Goal: Task Accomplishment & Management: Manage account settings

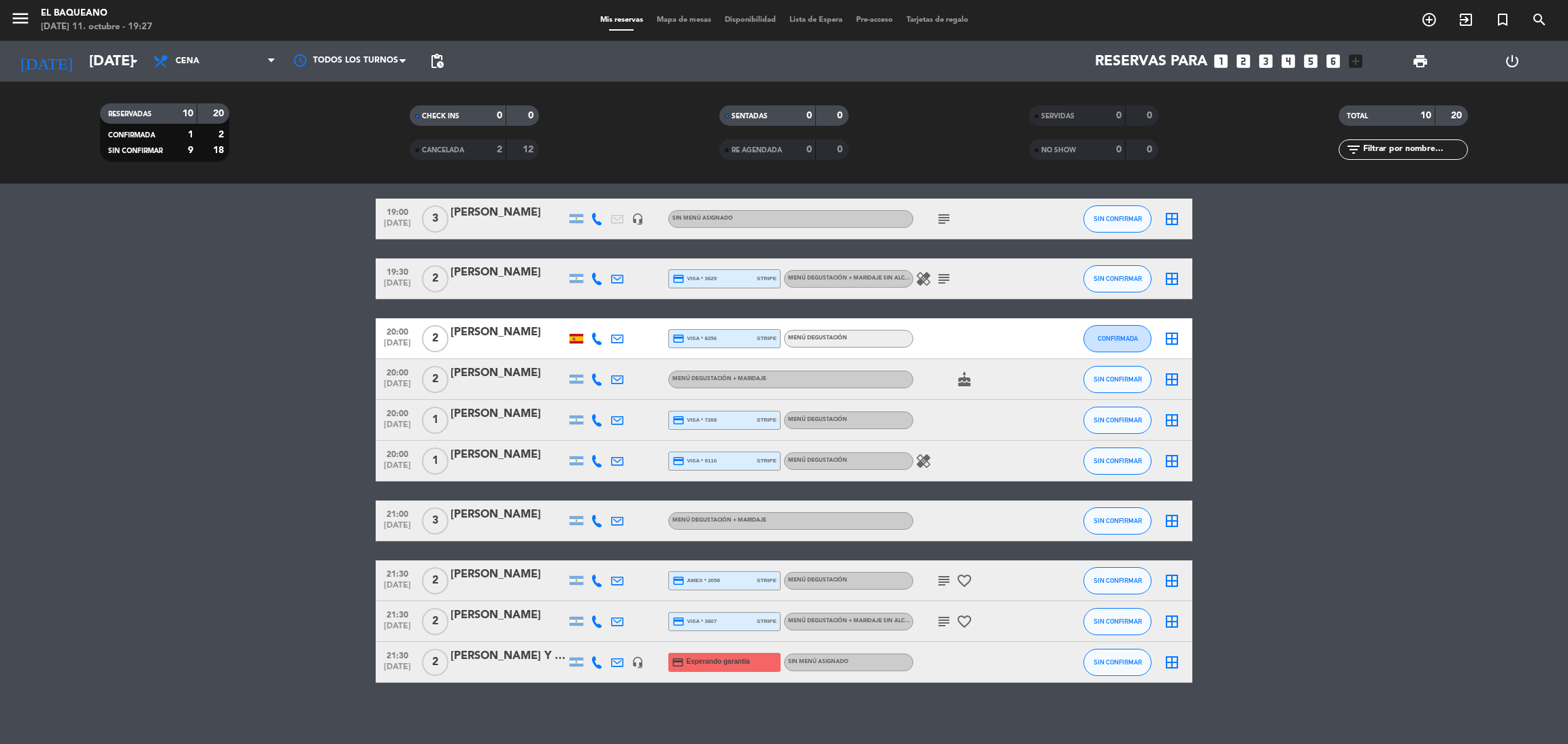
scroll to position [53, 0]
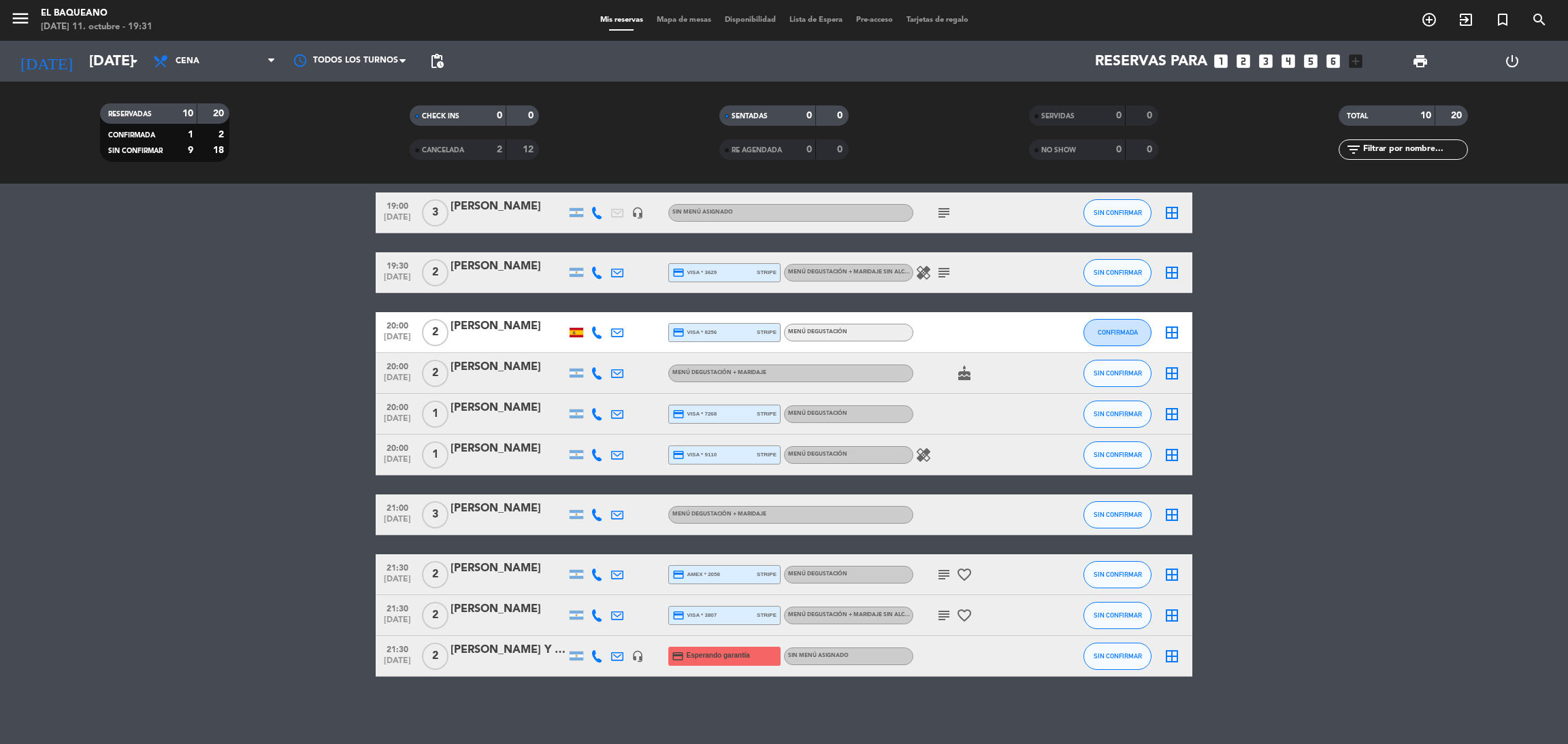
click at [525, 644] on div "[PERSON_NAME] Y [US_STATE][PERSON_NAME]" at bounding box center [508, 650] width 116 height 18
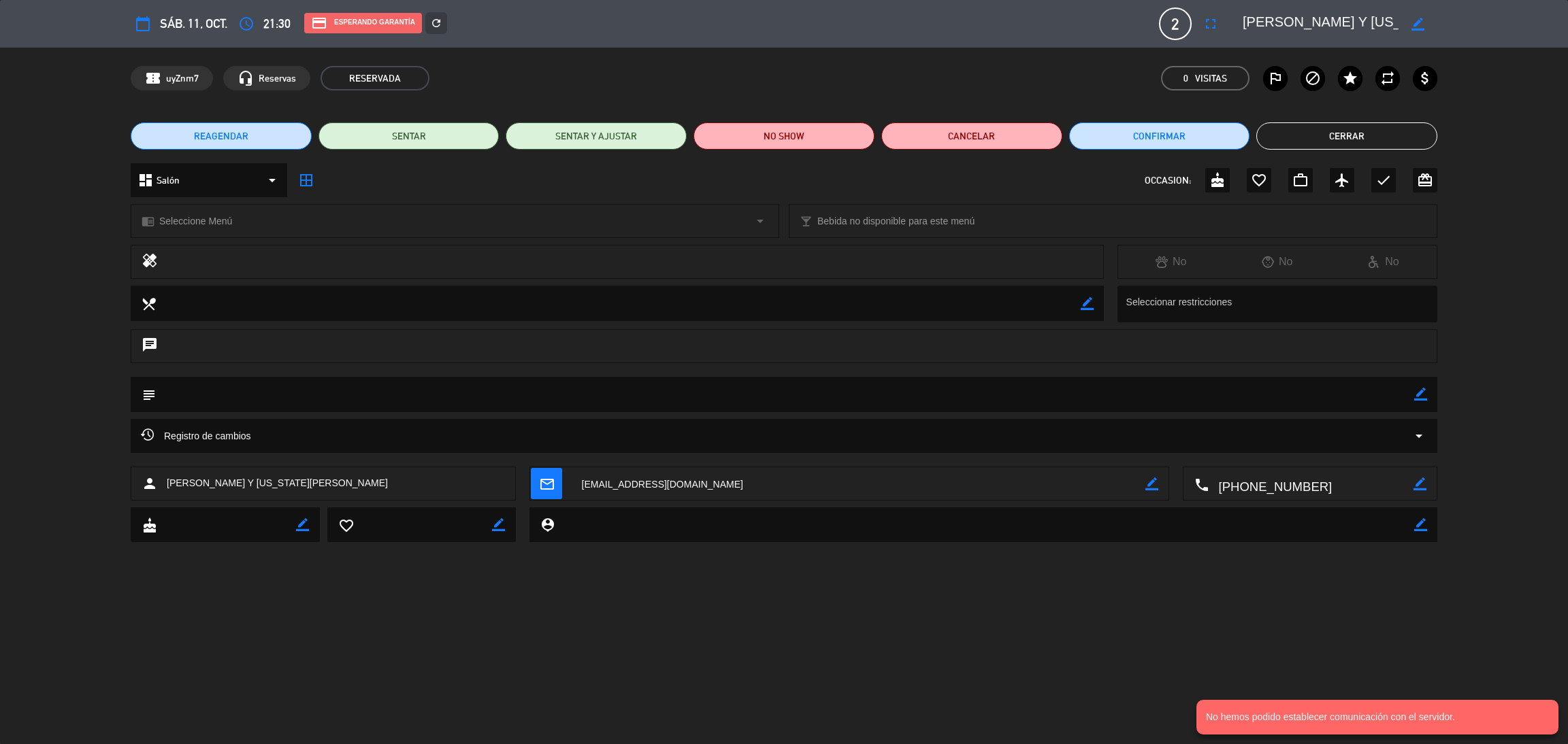
click at [1154, 486] on icon "border_color" at bounding box center [1152, 484] width 13 height 13
drag, startPoint x: 888, startPoint y: 474, endPoint x: 520, endPoint y: 493, distance: 368.5
click at [520, 493] on div "person [PERSON_NAME] Y [US_STATE][PERSON_NAME] mail_outline local_phone border_…" at bounding box center [783, 484] width 1307 height 34
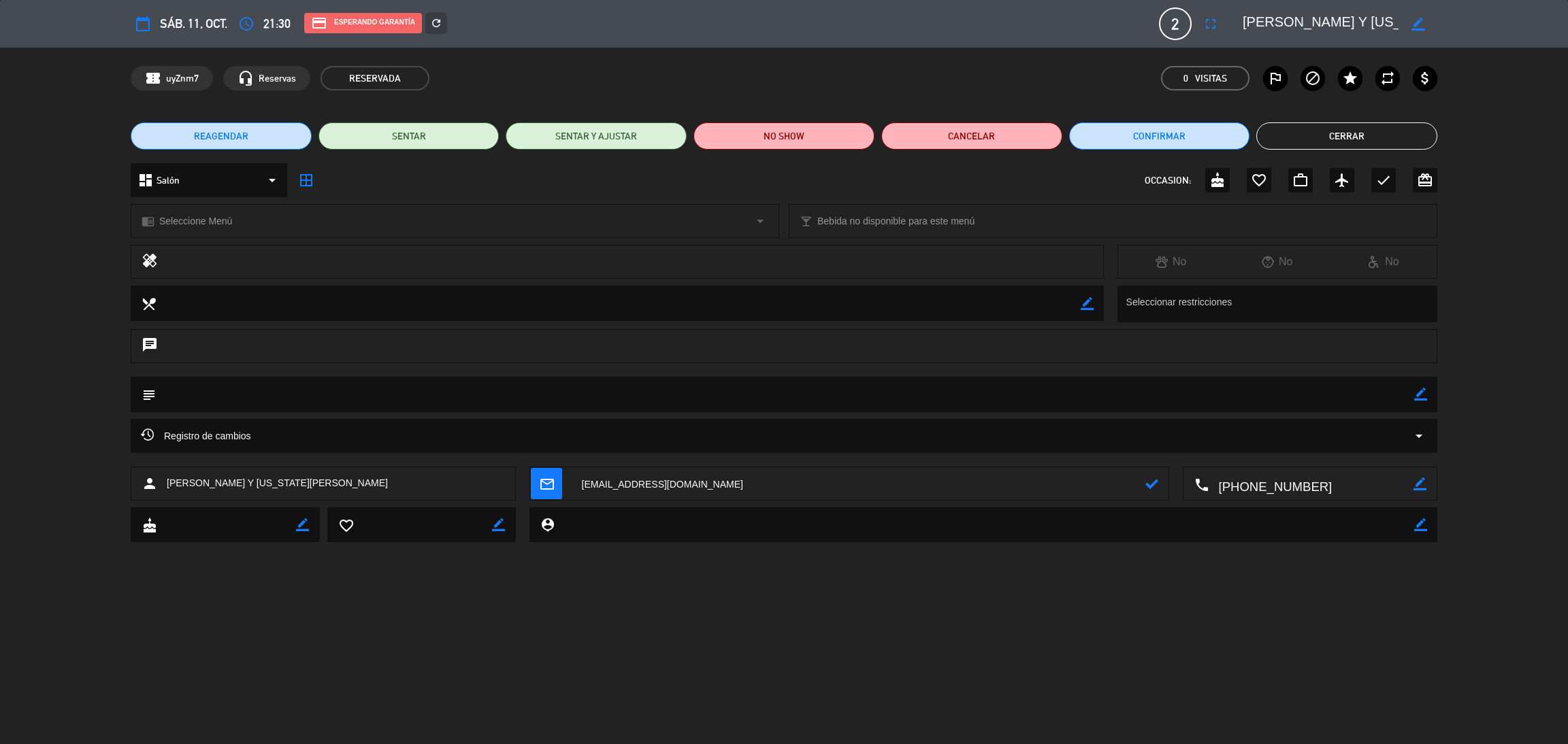
paste textarea
type textarea "[EMAIL_ADDRESS][DOMAIN_NAME]"
click at [1153, 481] on icon at bounding box center [1152, 484] width 13 height 13
click at [544, 487] on icon "mail_outline" at bounding box center [546, 483] width 15 height 15
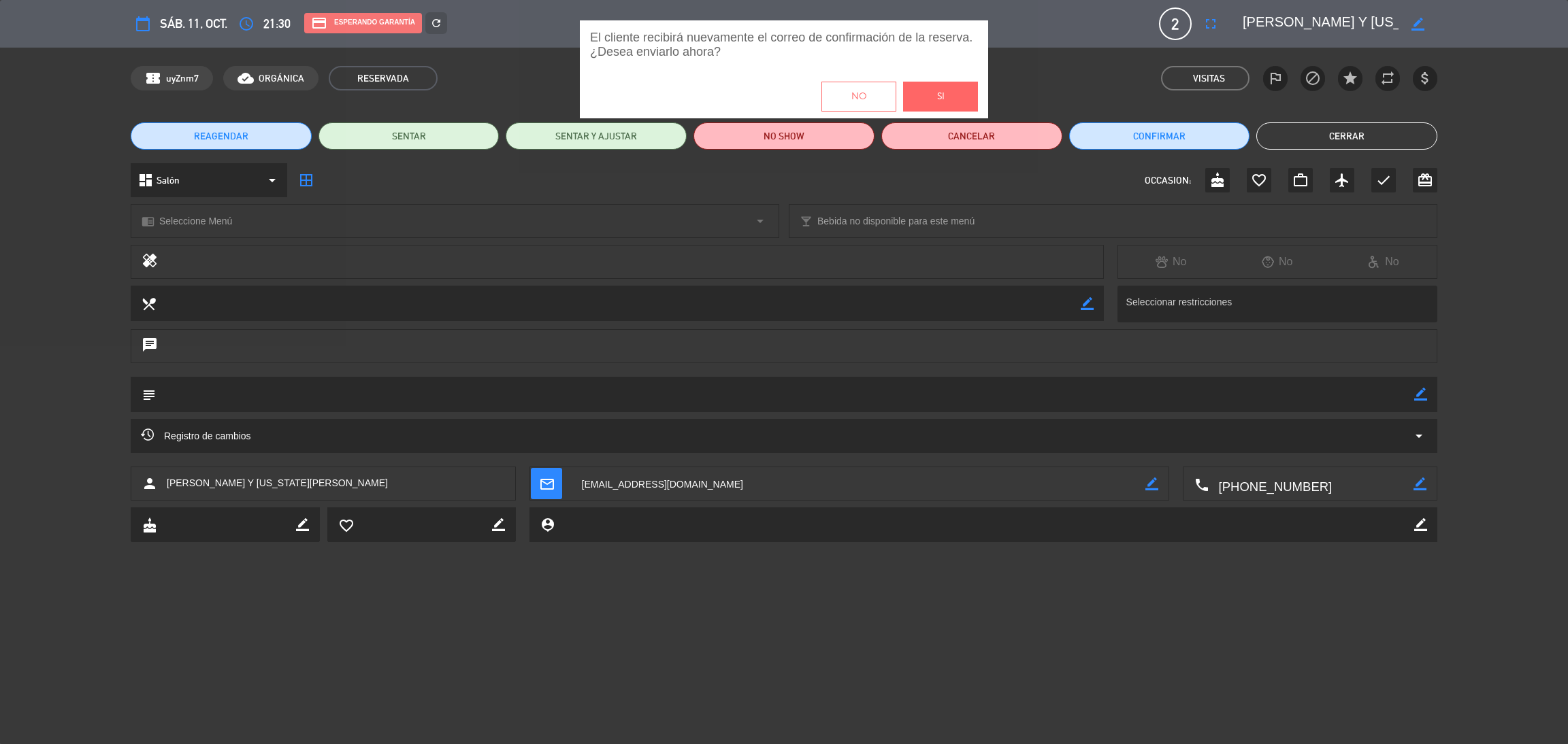
click at [914, 87] on button "Si" at bounding box center [941, 96] width 75 height 30
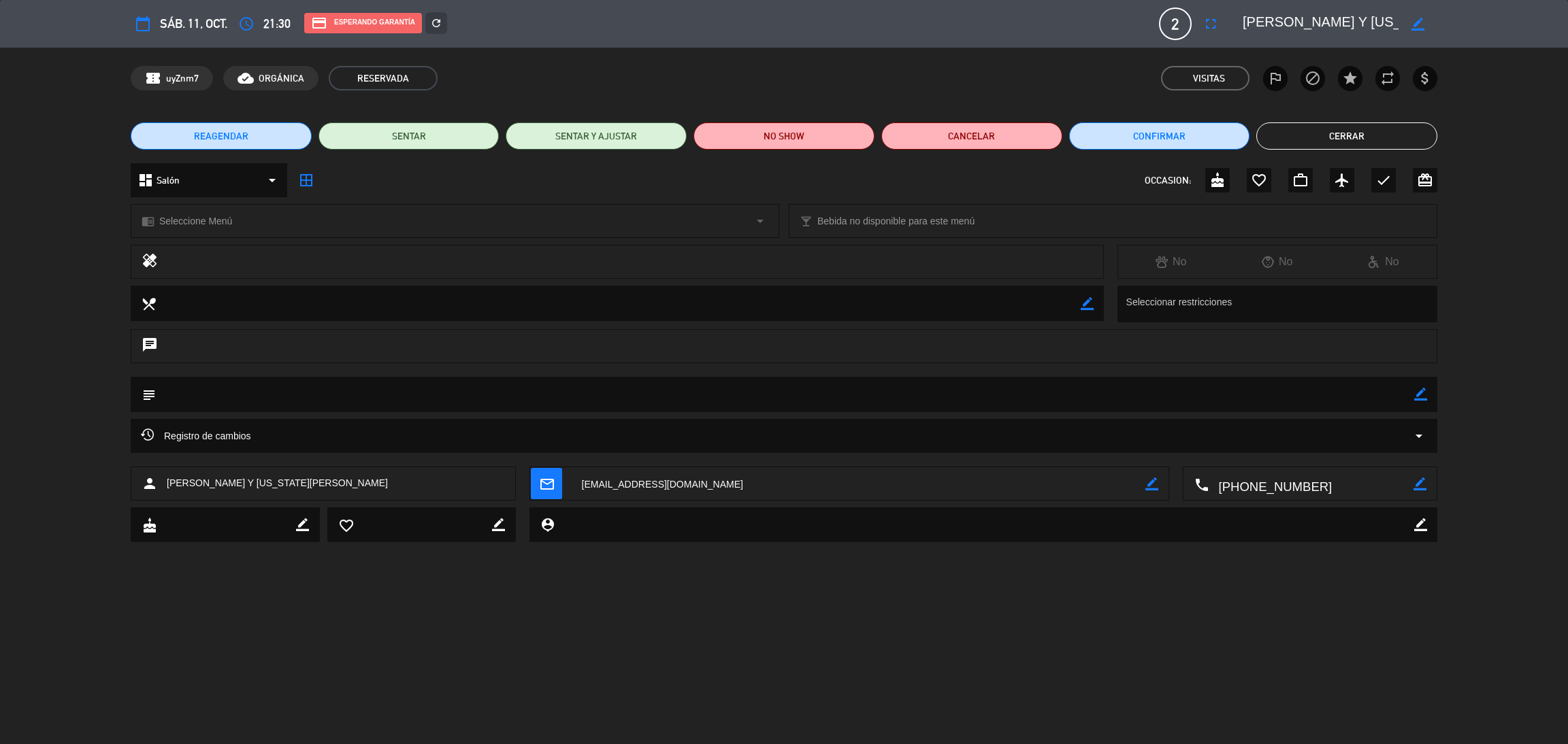
click at [1389, 146] on button "Cerrar" at bounding box center [1346, 136] width 181 height 27
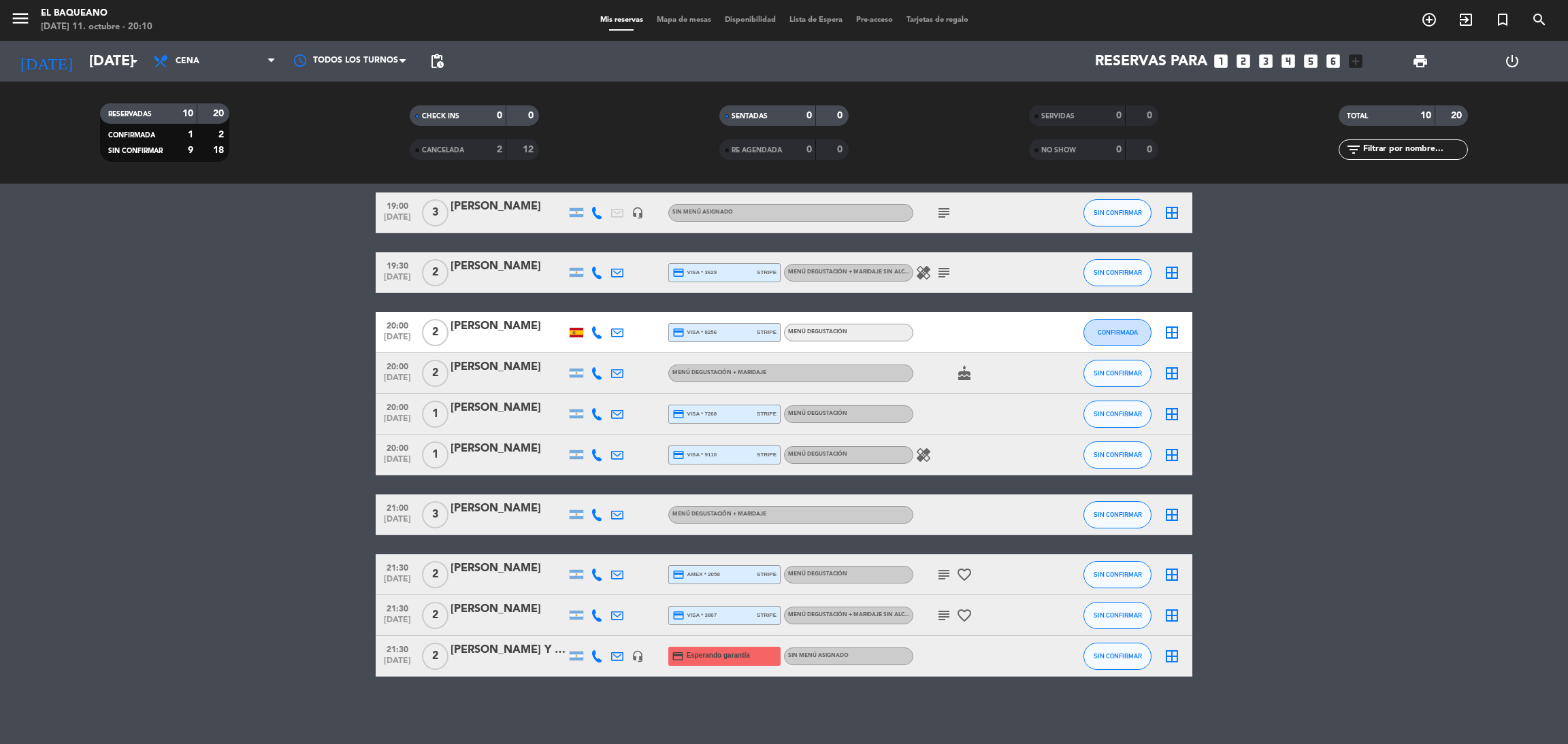
click at [473, 388] on div "20:00 [DATE] 2 [PERSON_NAME] Menú degustación + maridaje cake SIN CONFIRMAR bor…" at bounding box center [783, 373] width 817 height 41
click at [537, 653] on div "[PERSON_NAME] Y [US_STATE][PERSON_NAME]" at bounding box center [508, 650] width 116 height 18
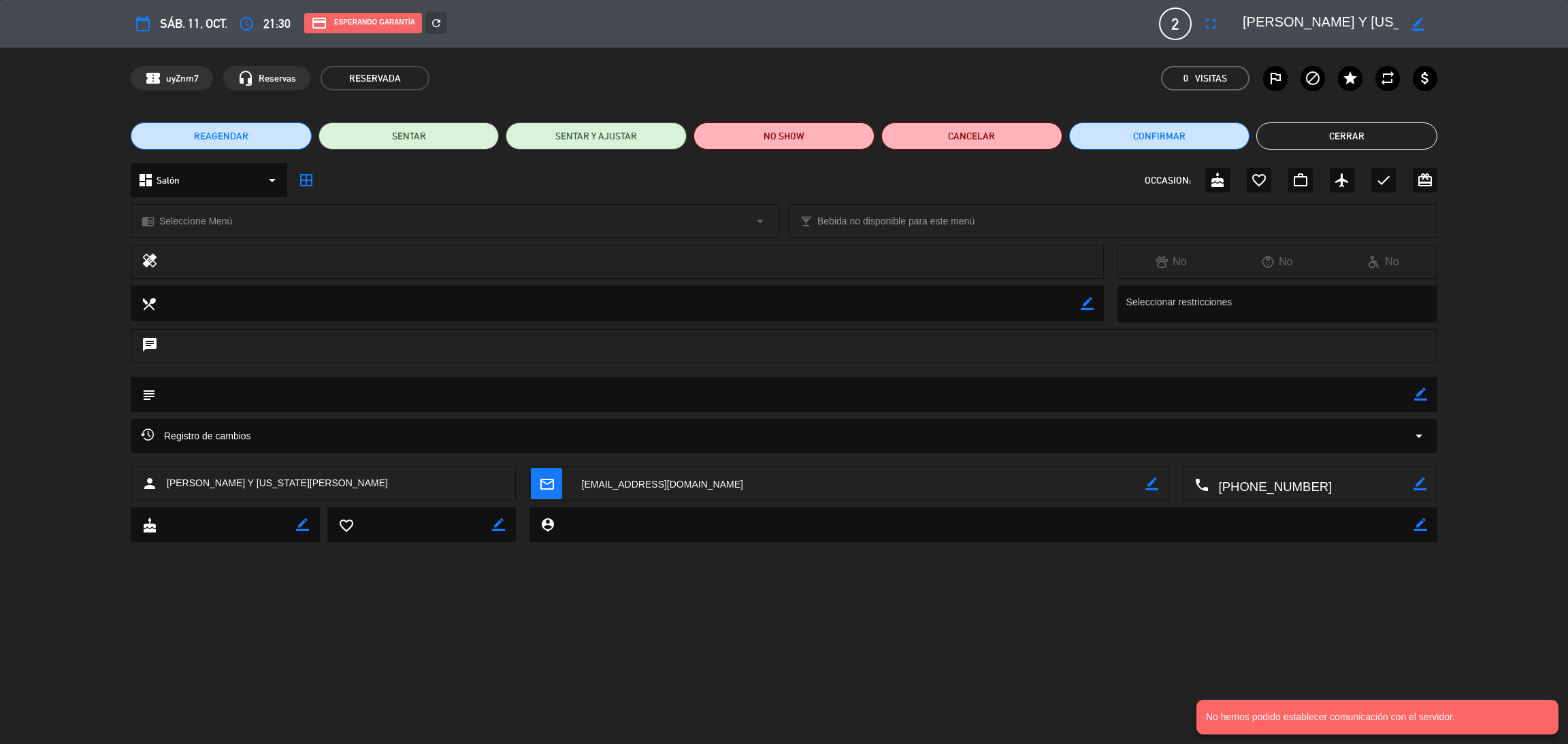
click at [1367, 147] on button "Cerrar" at bounding box center [1346, 136] width 181 height 27
